Goal: Task Accomplishment & Management: Use online tool/utility

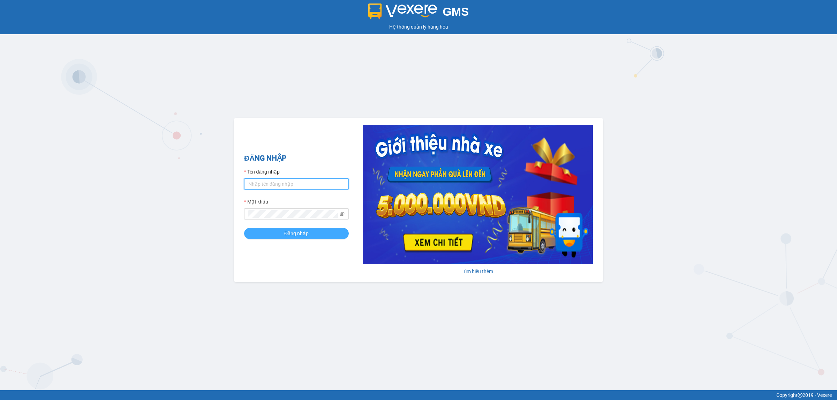
type input "ttthuy.apq"
click at [291, 235] on span "Đăng nhập" at bounding box center [296, 234] width 24 height 8
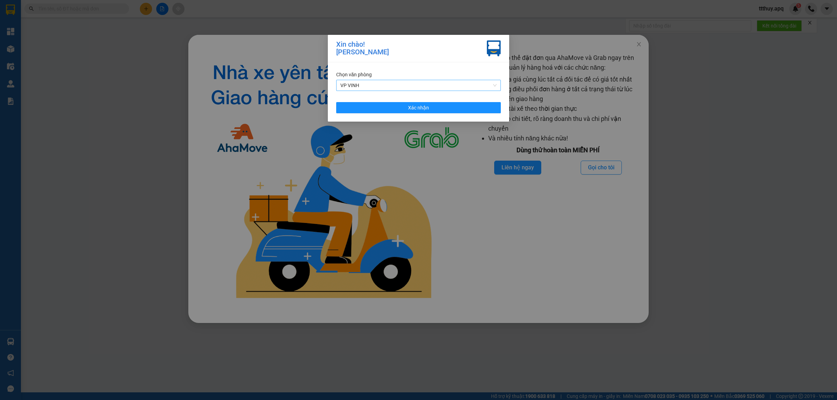
click at [449, 86] on span "VP VINH" at bounding box center [418, 85] width 156 height 10
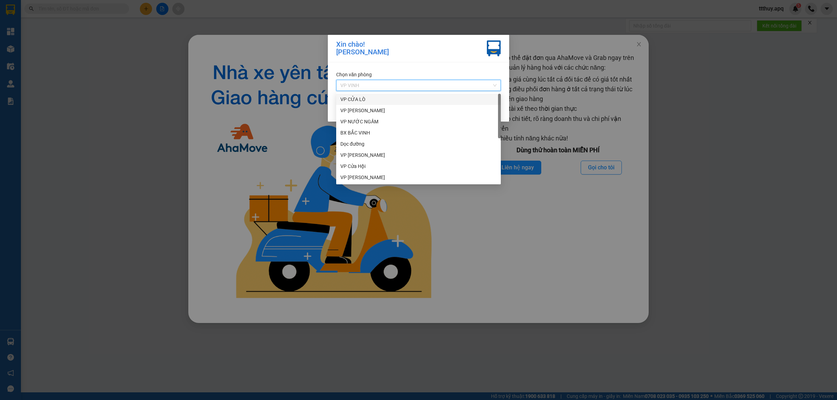
click at [358, 100] on div "VP CỬA LÒ" at bounding box center [418, 100] width 156 height 8
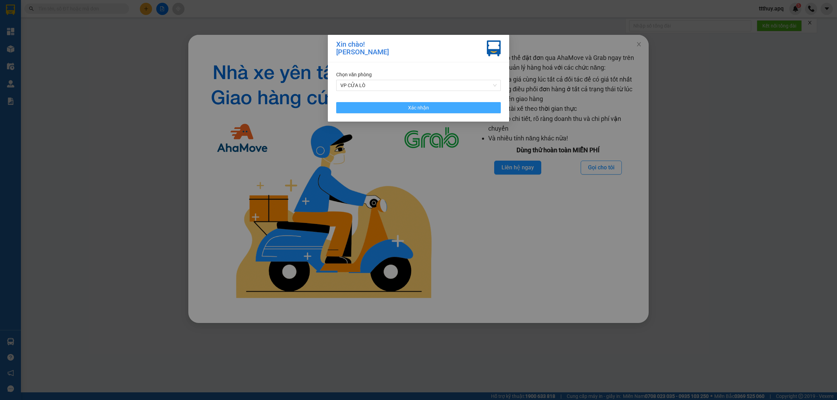
click at [391, 109] on button "Xác nhận" at bounding box center [418, 107] width 165 height 11
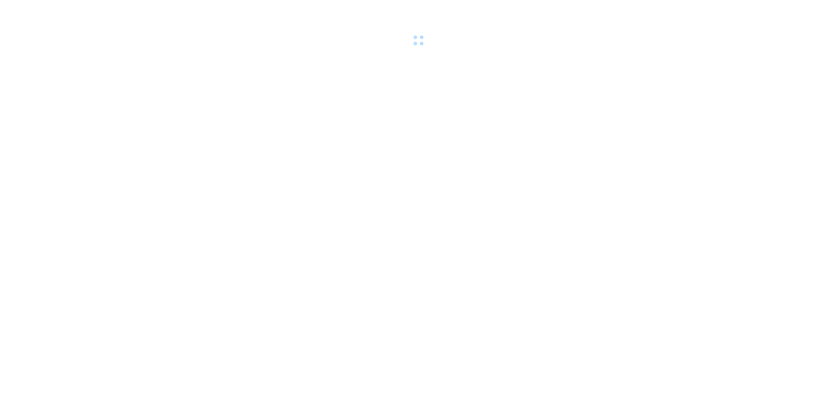
click at [643, 45] on div at bounding box center [418, 24] width 837 height 48
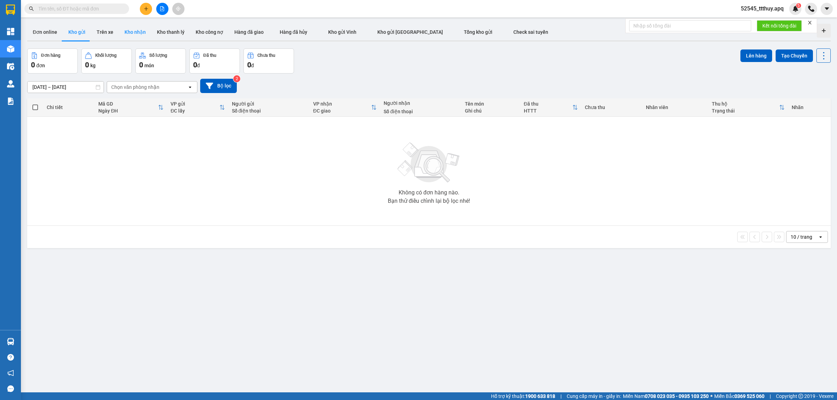
click at [140, 32] on button "Kho nhận" at bounding box center [135, 32] width 32 height 17
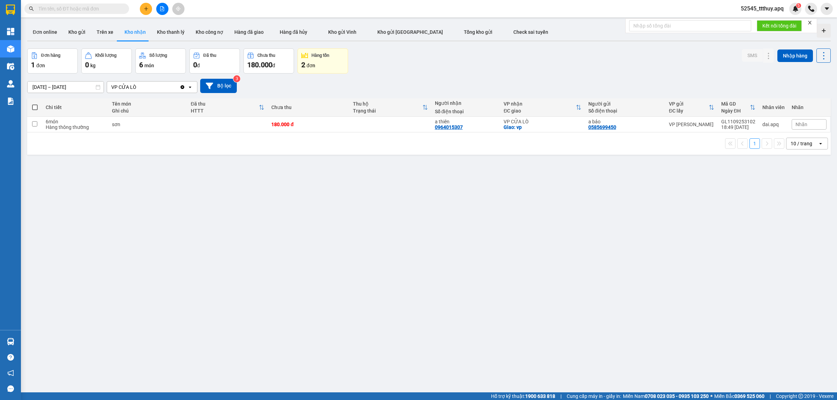
click at [57, 89] on input "12/09/2025 – 12/09/2025" at bounding box center [66, 87] width 76 height 11
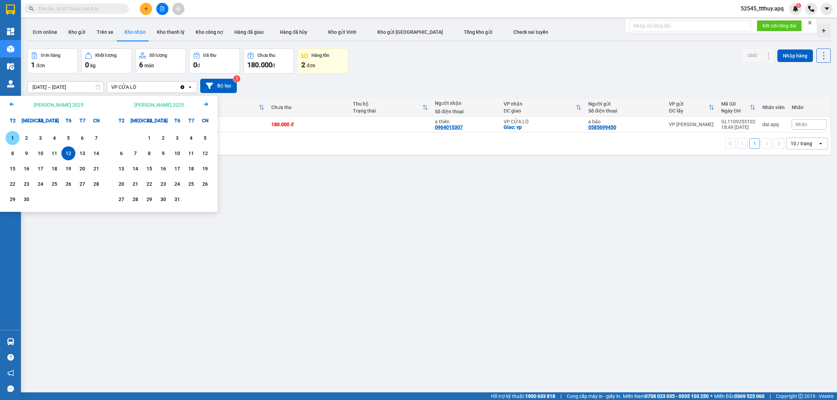
click at [14, 141] on div "1" at bounding box center [13, 138] width 10 height 8
click at [72, 155] on div "12" at bounding box center [68, 153] width 10 height 8
type input "01/09/2025 – 12/09/2025"
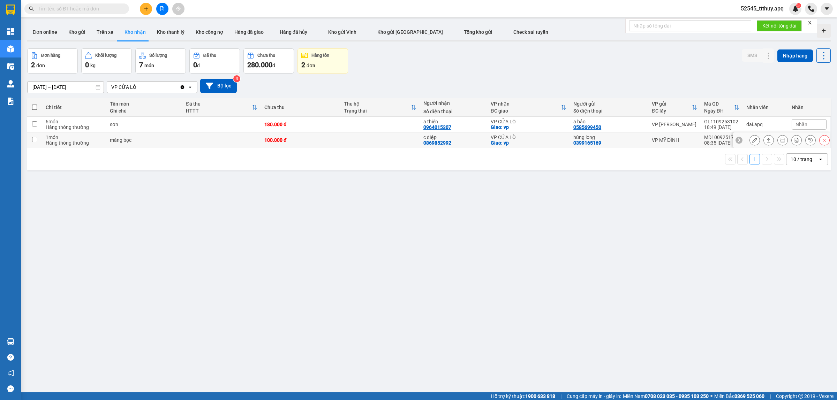
click at [712, 137] on div "MD1009251748" at bounding box center [721, 138] width 35 height 6
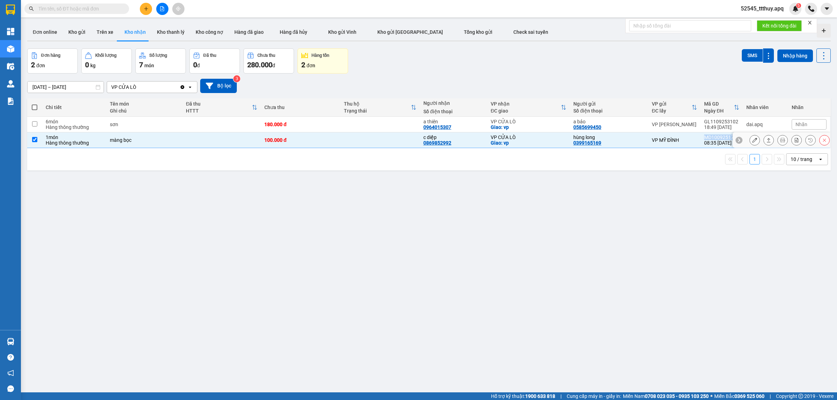
click at [712, 137] on div "MD1009251748" at bounding box center [721, 138] width 35 height 6
checkbox input "false"
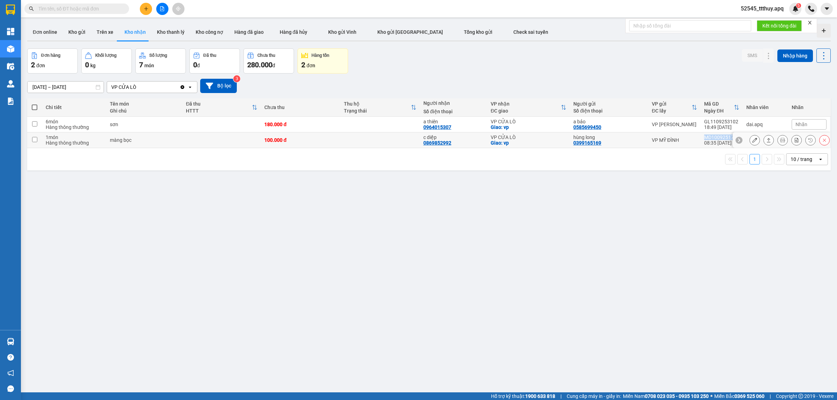
copy div "MD1009251748"
